Goal: Task Accomplishment & Management: Manage account settings

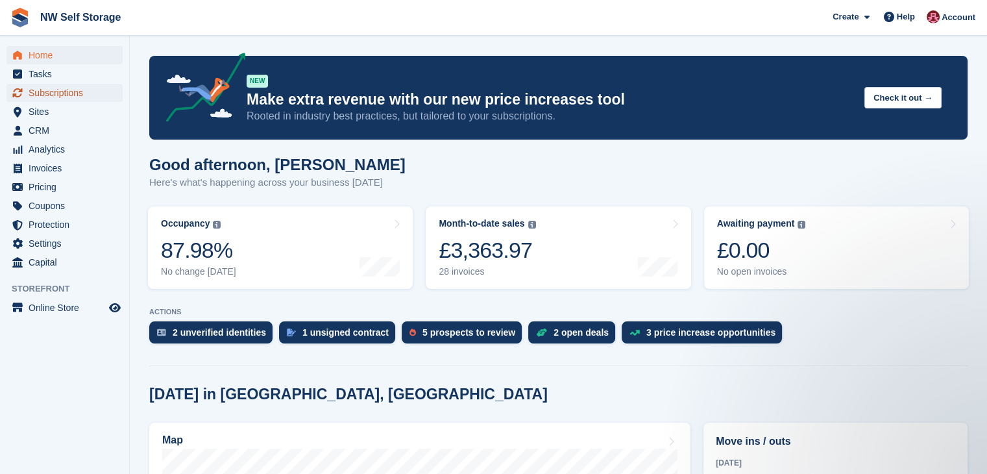
click at [55, 96] on span "Subscriptions" at bounding box center [68, 93] width 78 height 18
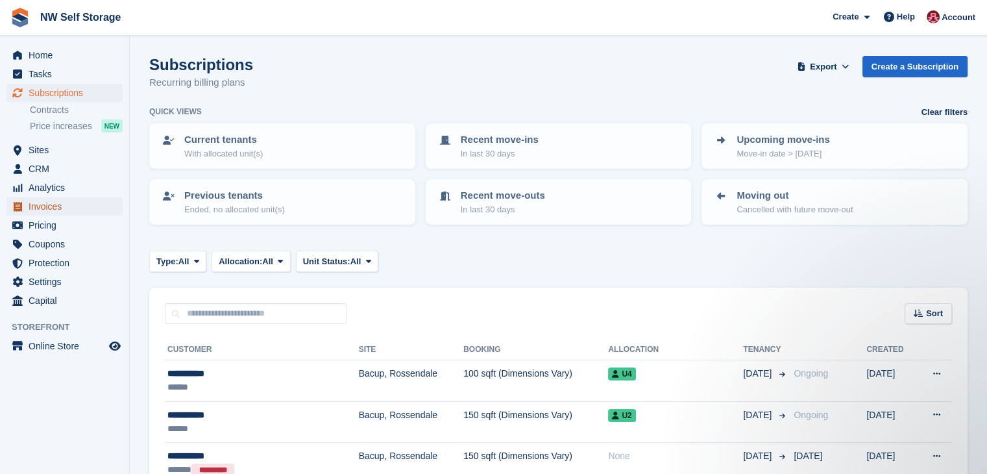
click at [48, 210] on span "Invoices" at bounding box center [68, 206] width 78 height 18
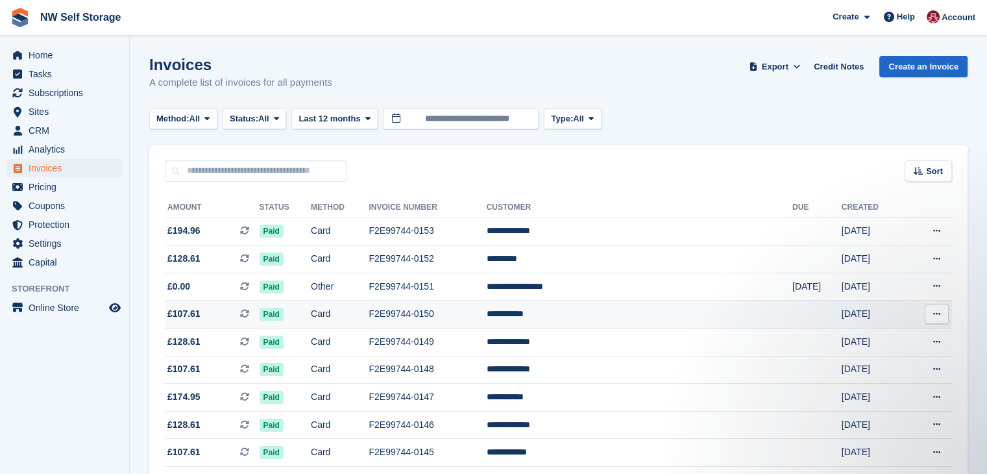
click at [937, 315] on icon at bounding box center [936, 313] width 7 height 8
click at [883, 339] on p "Download PDF" at bounding box center [886, 339] width 113 height 17
click at [880, 338] on p "Download PDF" at bounding box center [886, 339] width 113 height 17
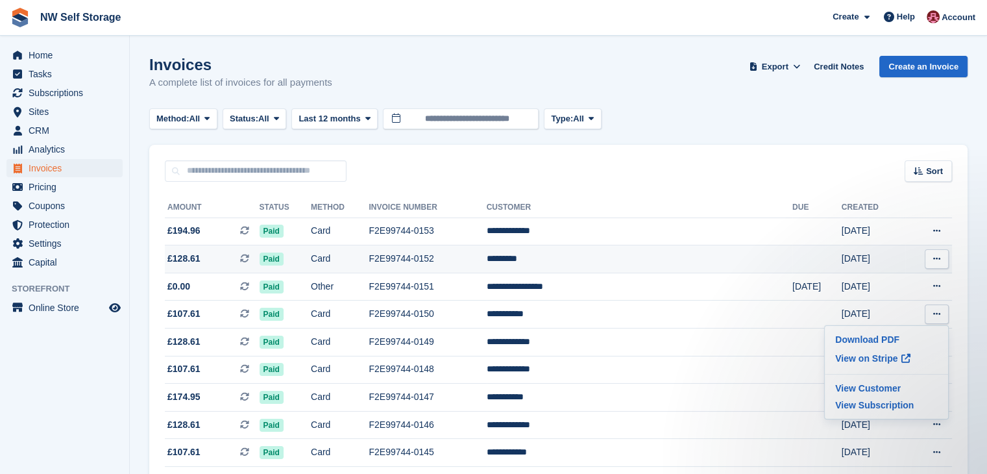
click at [933, 261] on icon at bounding box center [936, 258] width 7 height 8
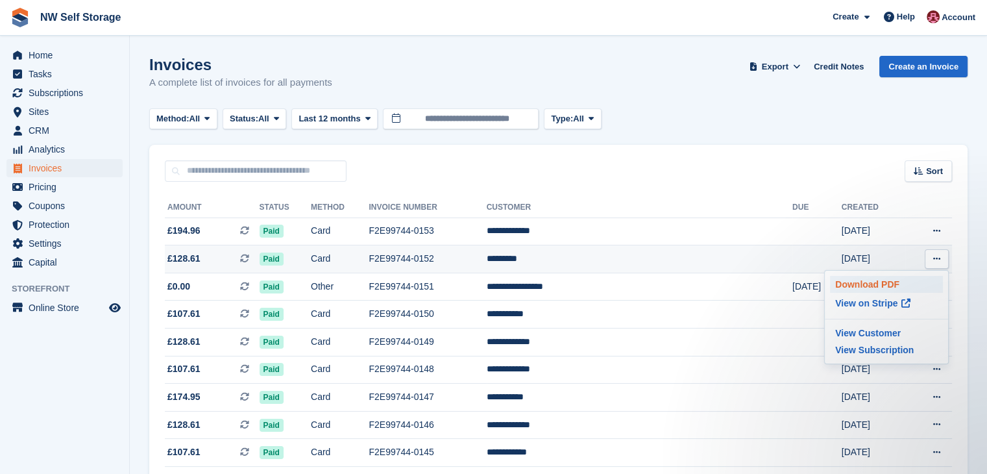
click at [886, 285] on p "Download PDF" at bounding box center [886, 284] width 113 height 17
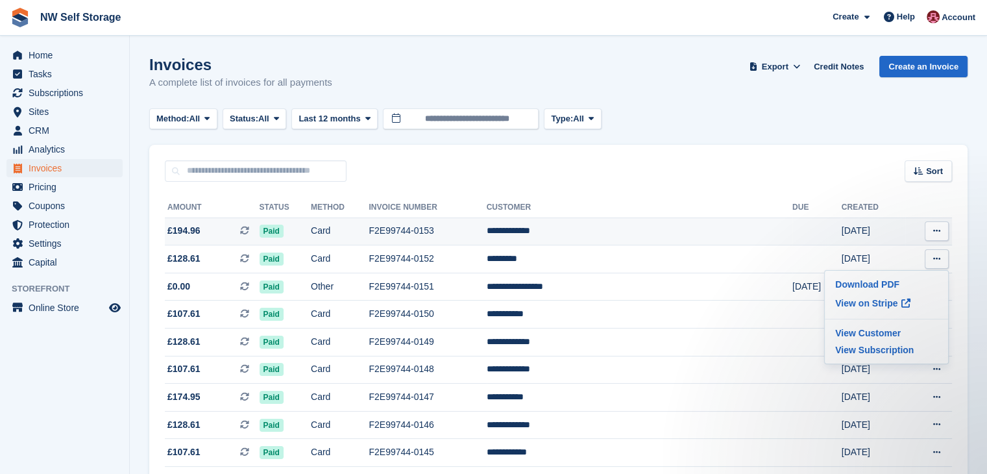
click at [941, 232] on button at bounding box center [937, 230] width 24 height 19
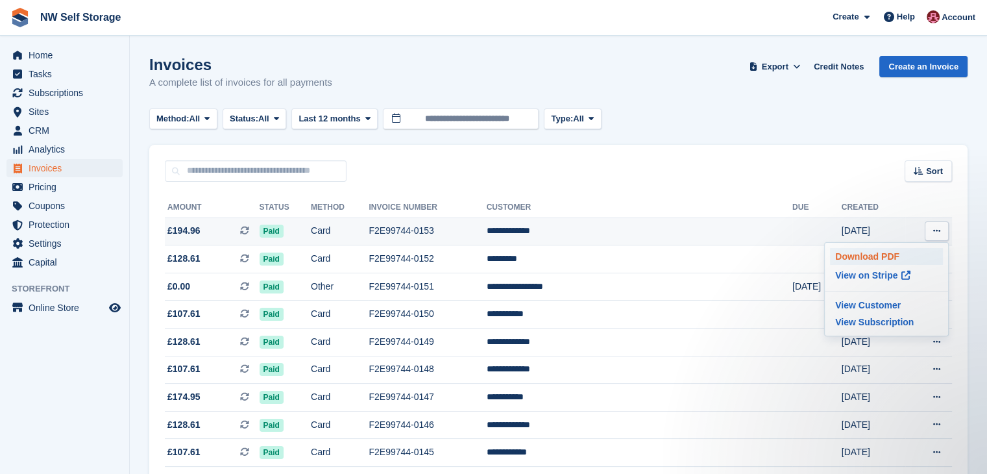
click at [888, 261] on p "Download PDF" at bounding box center [886, 256] width 113 height 17
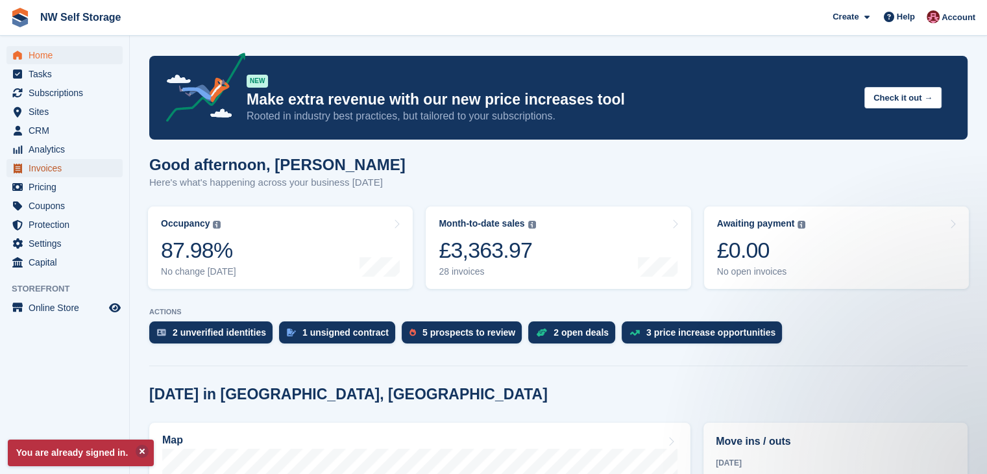
click at [51, 166] on span "Invoices" at bounding box center [68, 168] width 78 height 18
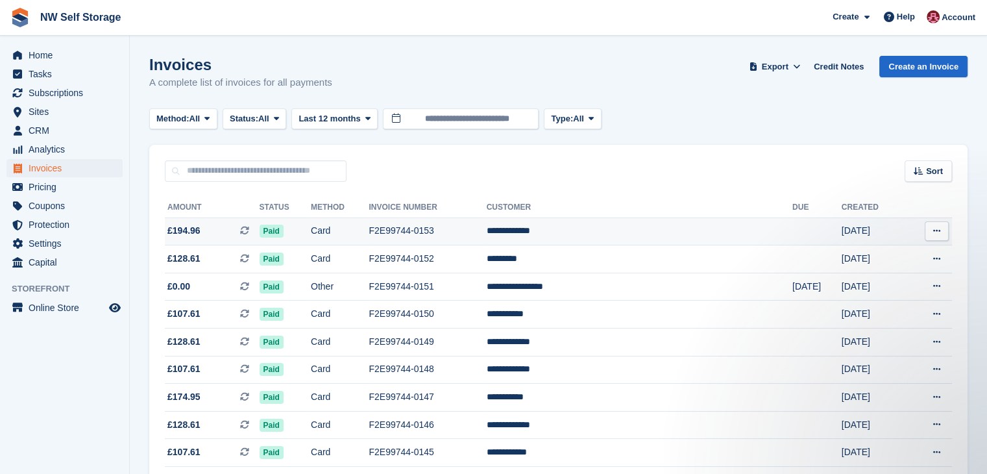
click at [939, 235] on icon at bounding box center [936, 230] width 7 height 8
click at [852, 276] on p "View on Stripe" at bounding box center [886, 275] width 113 height 21
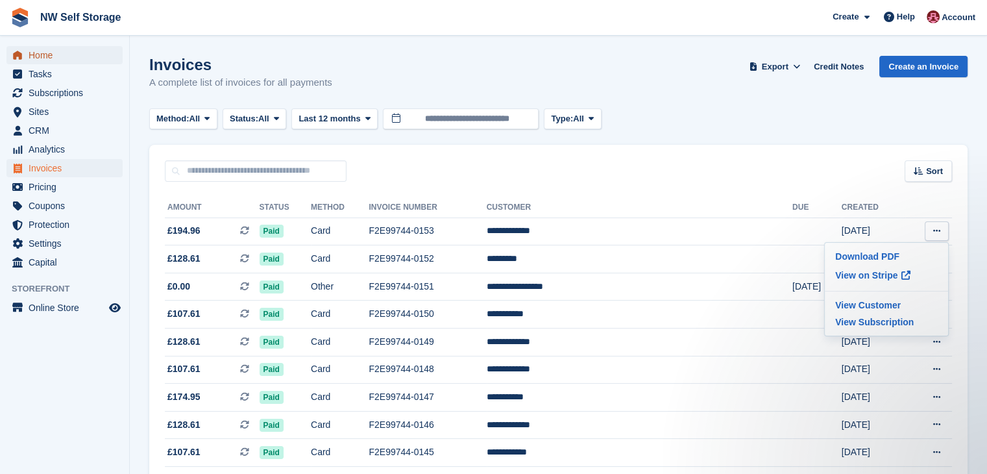
click at [58, 48] on span "Home" at bounding box center [68, 55] width 78 height 18
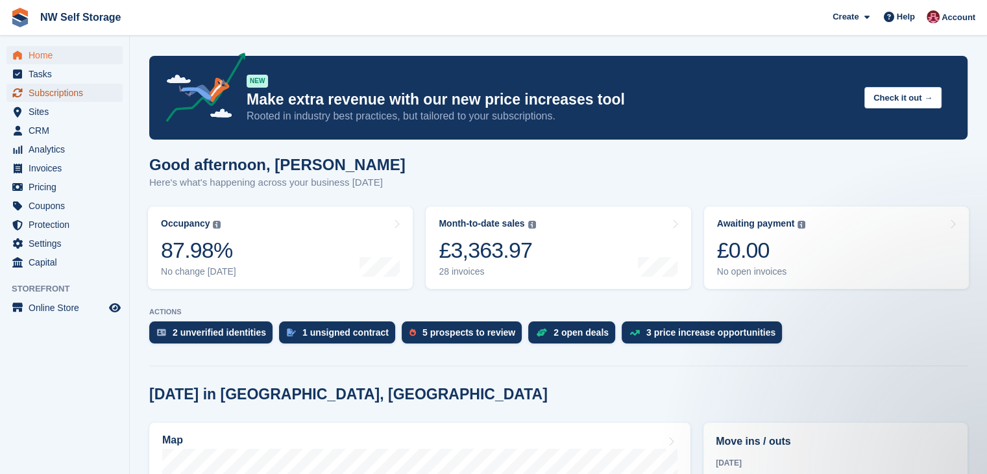
click at [75, 90] on span "Subscriptions" at bounding box center [68, 93] width 78 height 18
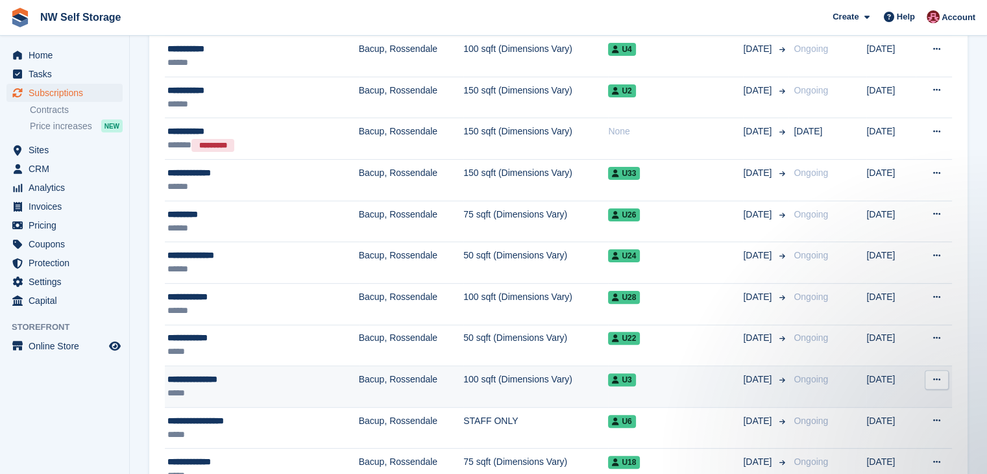
click at [239, 376] on div "**********" at bounding box center [238, 379] width 143 height 14
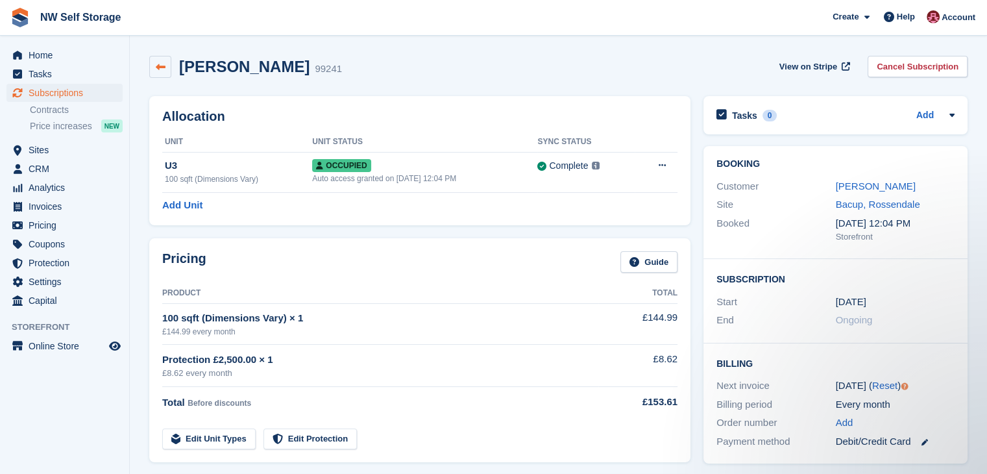
click at [160, 71] on icon at bounding box center [161, 67] width 10 height 10
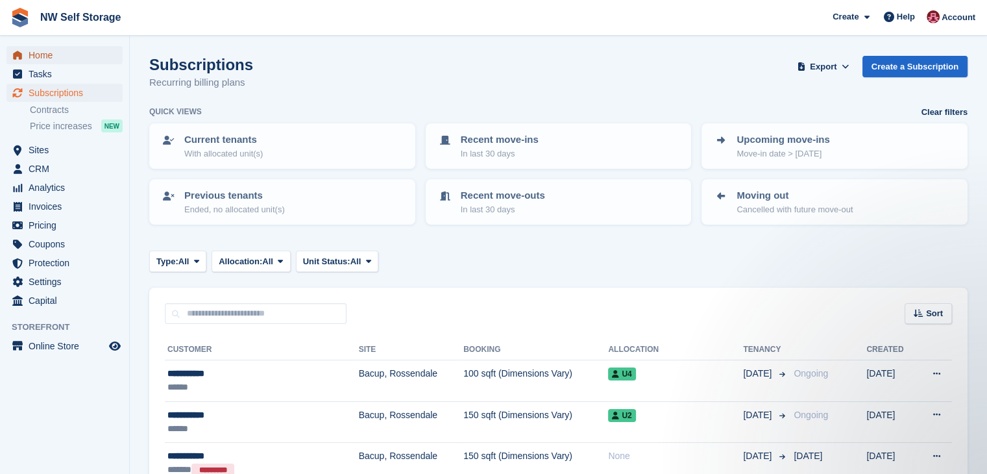
click at [43, 52] on span "Home" at bounding box center [68, 55] width 78 height 18
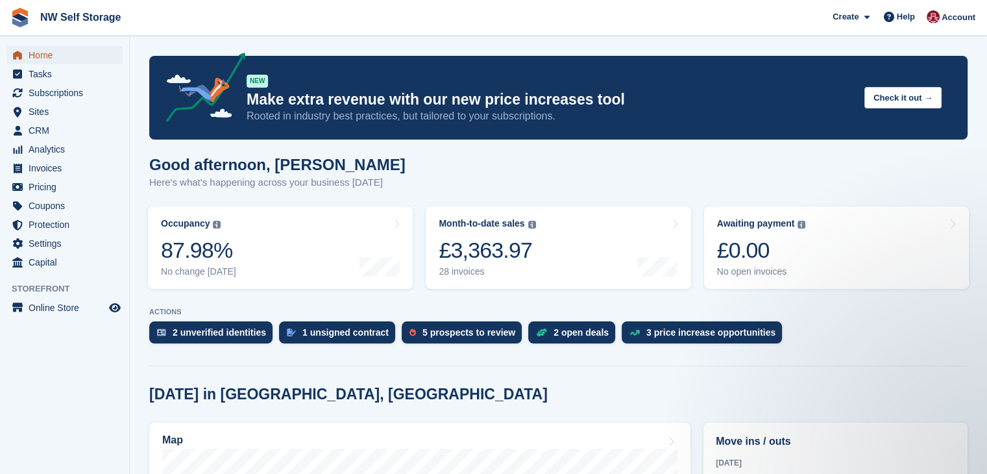
click at [60, 62] on span "Home" at bounding box center [68, 55] width 78 height 18
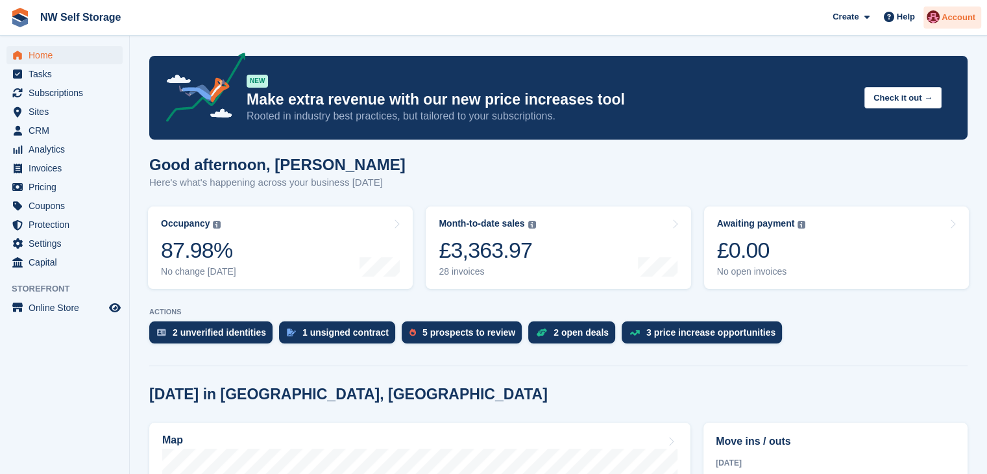
click at [935, 19] on img at bounding box center [933, 16] width 13 height 13
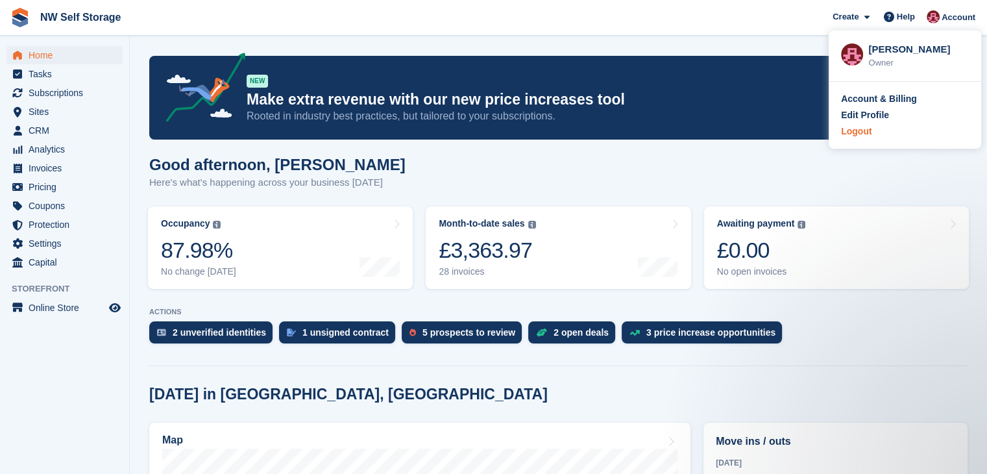
click at [861, 129] on div "Logout" at bounding box center [856, 132] width 30 height 14
